Goal: Task Accomplishment & Management: Manage account settings

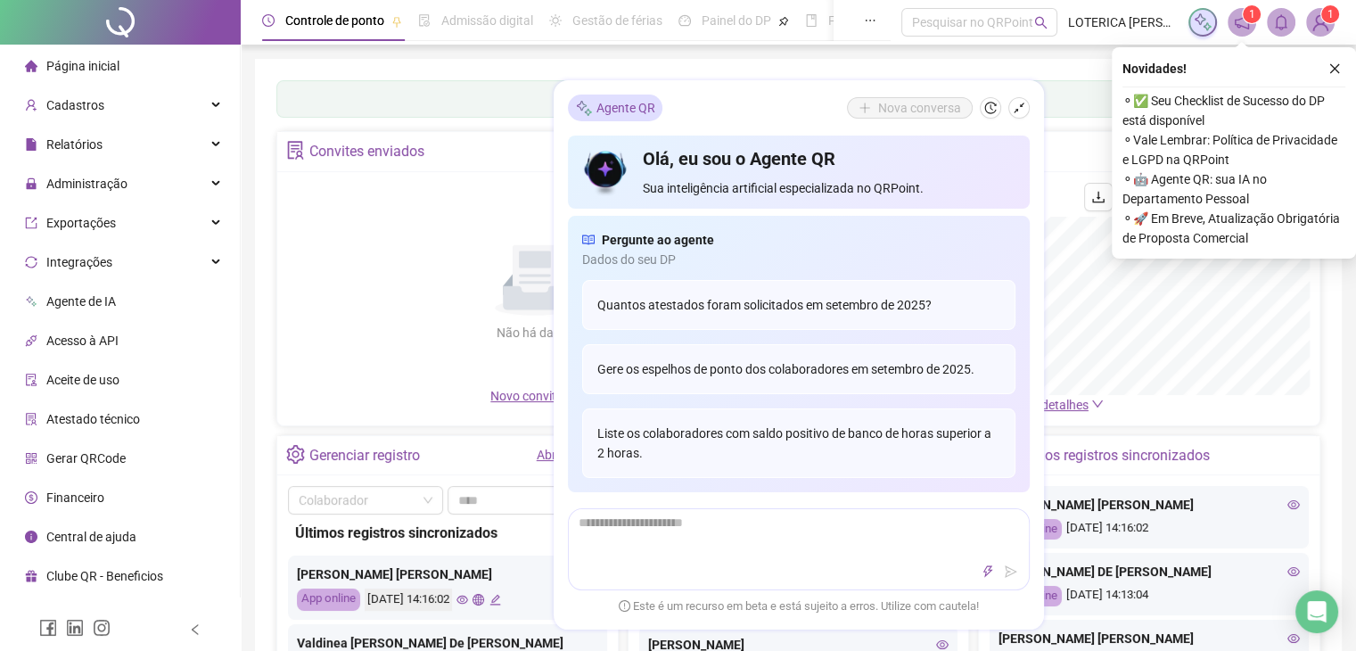
click at [404, 263] on div "Não há dados Não há dados" at bounding box center [535, 284] width 495 height 203
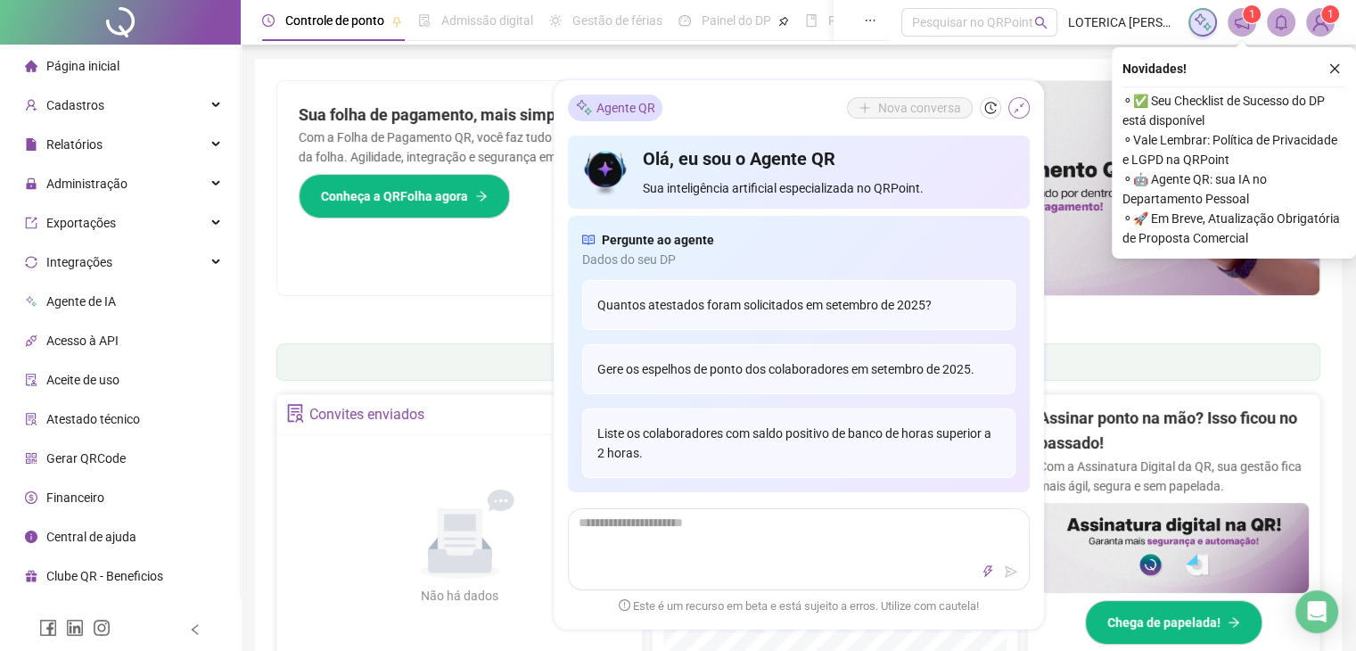
click at [1020, 117] on button "button" at bounding box center [1019, 107] width 21 height 21
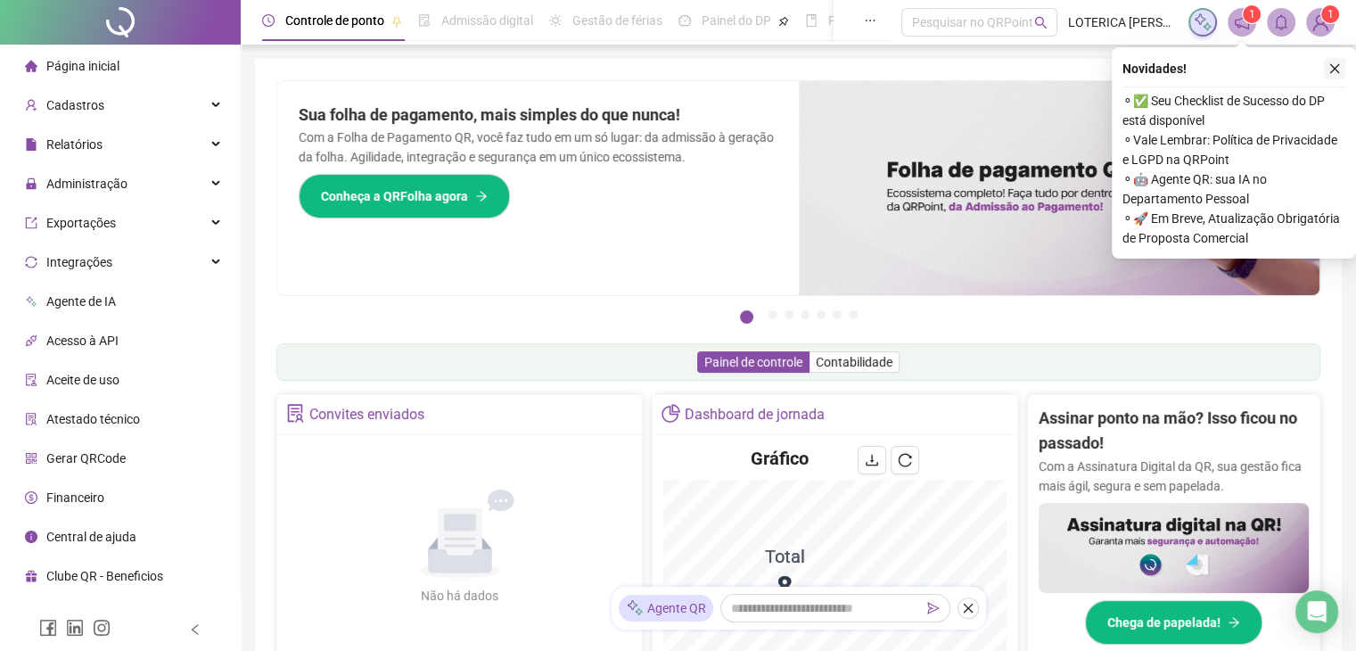
click at [1332, 64] on icon "close" at bounding box center [1335, 68] width 12 height 12
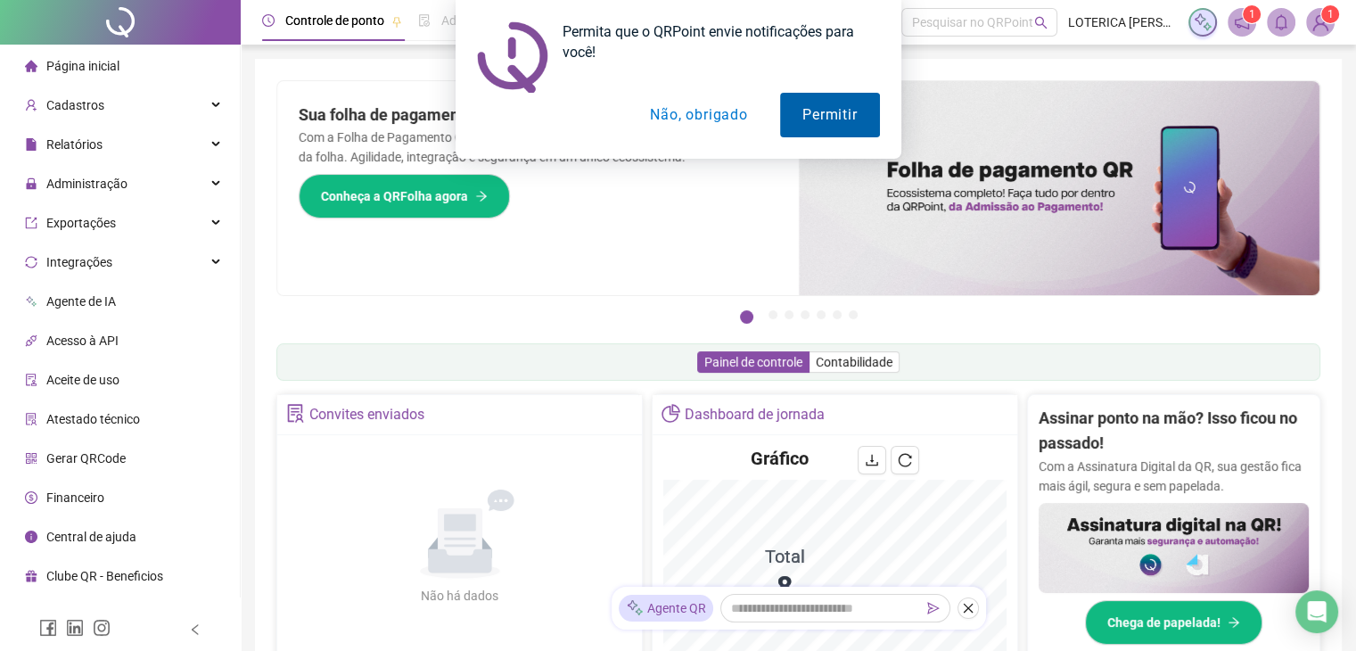
click at [845, 114] on button "Permitir" at bounding box center [829, 115] width 99 height 45
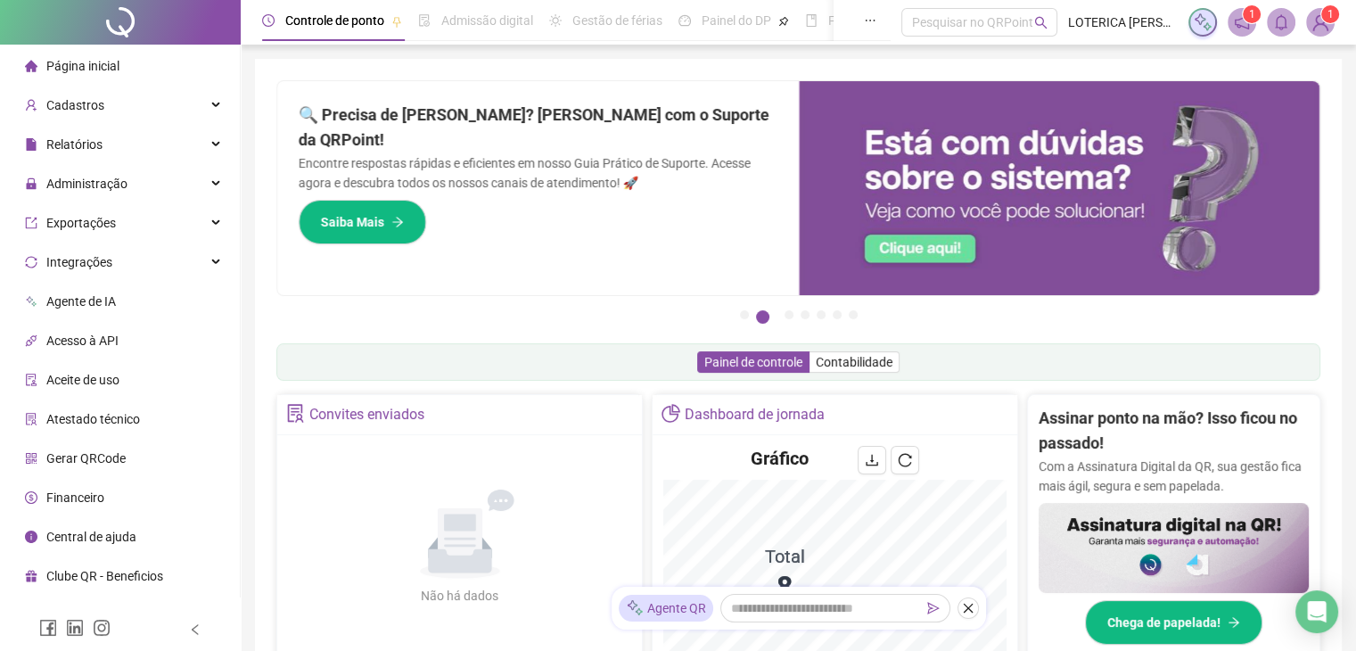
drag, startPoint x: 967, startPoint y: 12, endPoint x: 1347, endPoint y: -21, distance: 381.4
click at [1347, 0] on html "Página inicial Cadastros Relatórios Administração Exportações Integrações Agent…" at bounding box center [678, 325] width 1356 height 651
